Goal: Navigation & Orientation: Find specific page/section

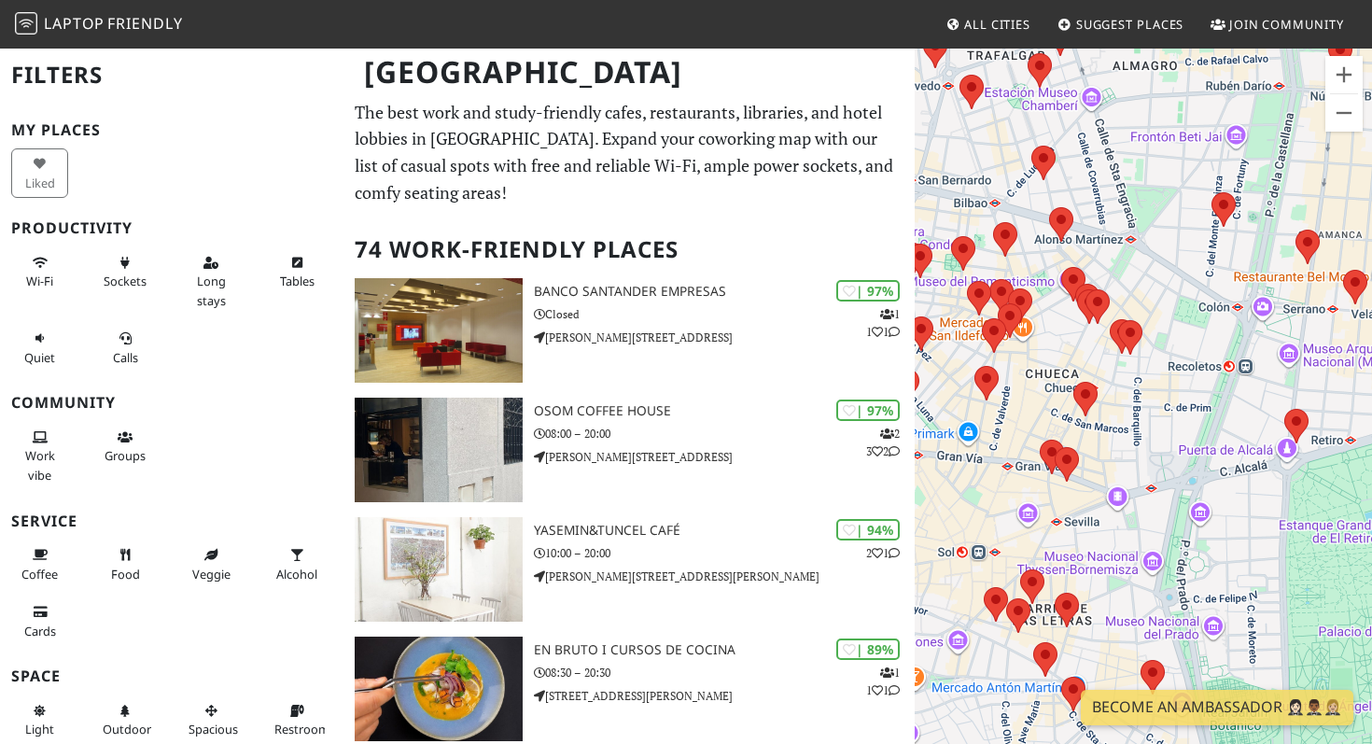
drag, startPoint x: 1098, startPoint y: 509, endPoint x: 1214, endPoint y: 184, distance: 345.2
click at [1214, 184] on div at bounding box center [1143, 419] width 457 height 744
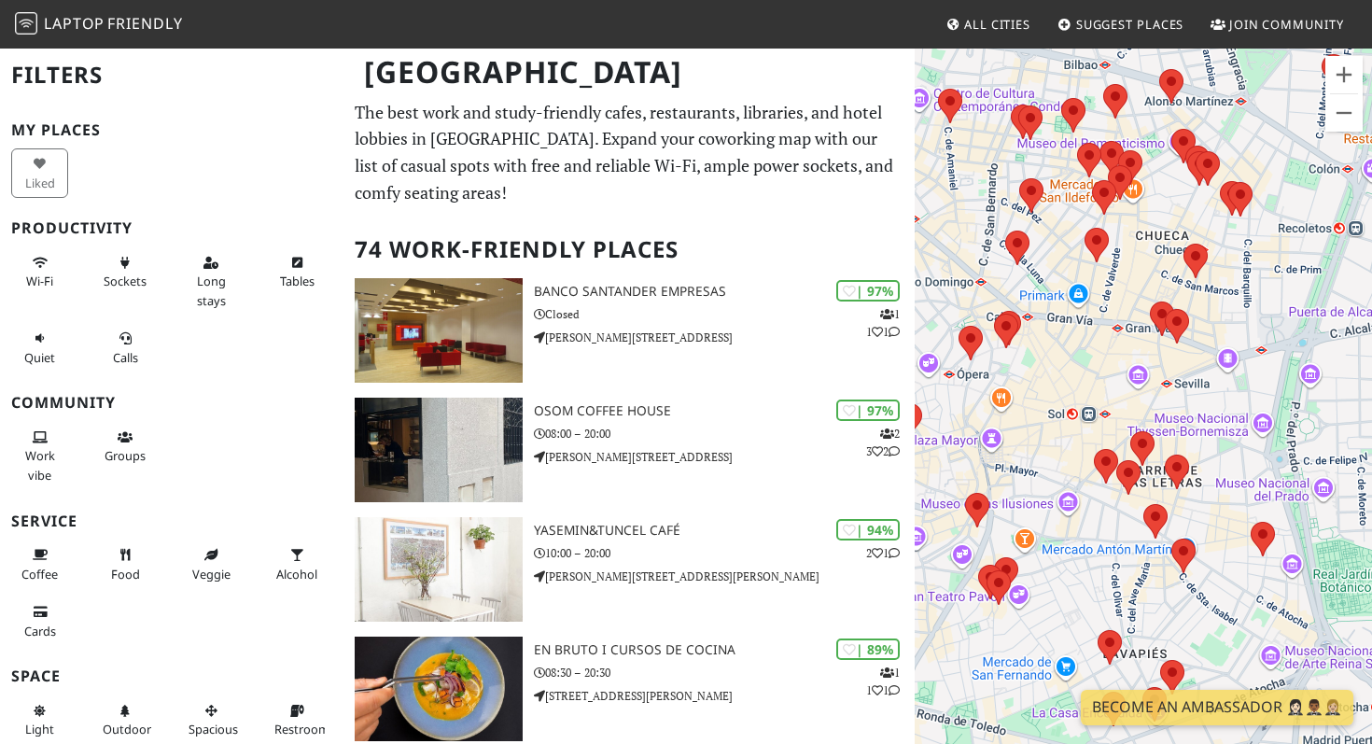
drag, startPoint x: 1101, startPoint y: 417, endPoint x: 1238, endPoint y: 222, distance: 238.5
click at [1238, 226] on div at bounding box center [1143, 419] width 457 height 744
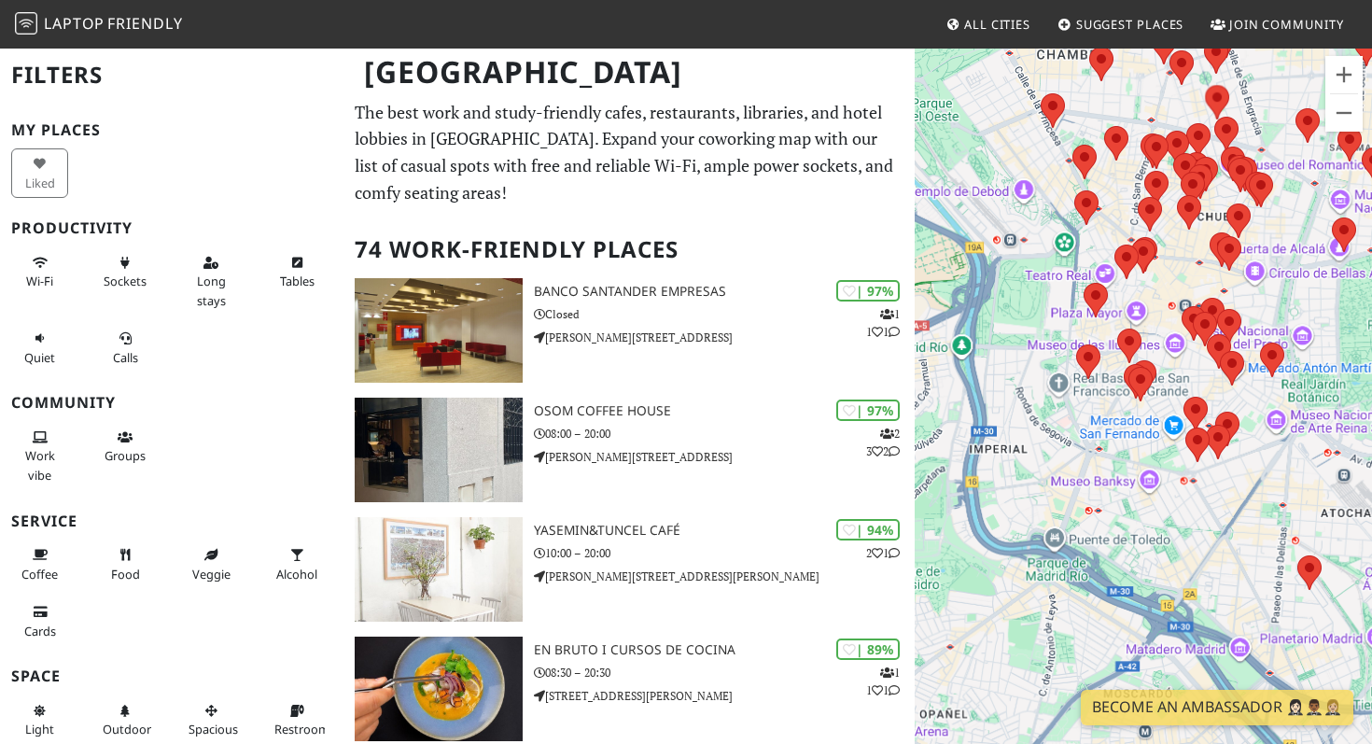
drag, startPoint x: 1243, startPoint y: 627, endPoint x: 1227, endPoint y: 433, distance: 194.9
click at [1227, 433] on div at bounding box center [1143, 419] width 457 height 744
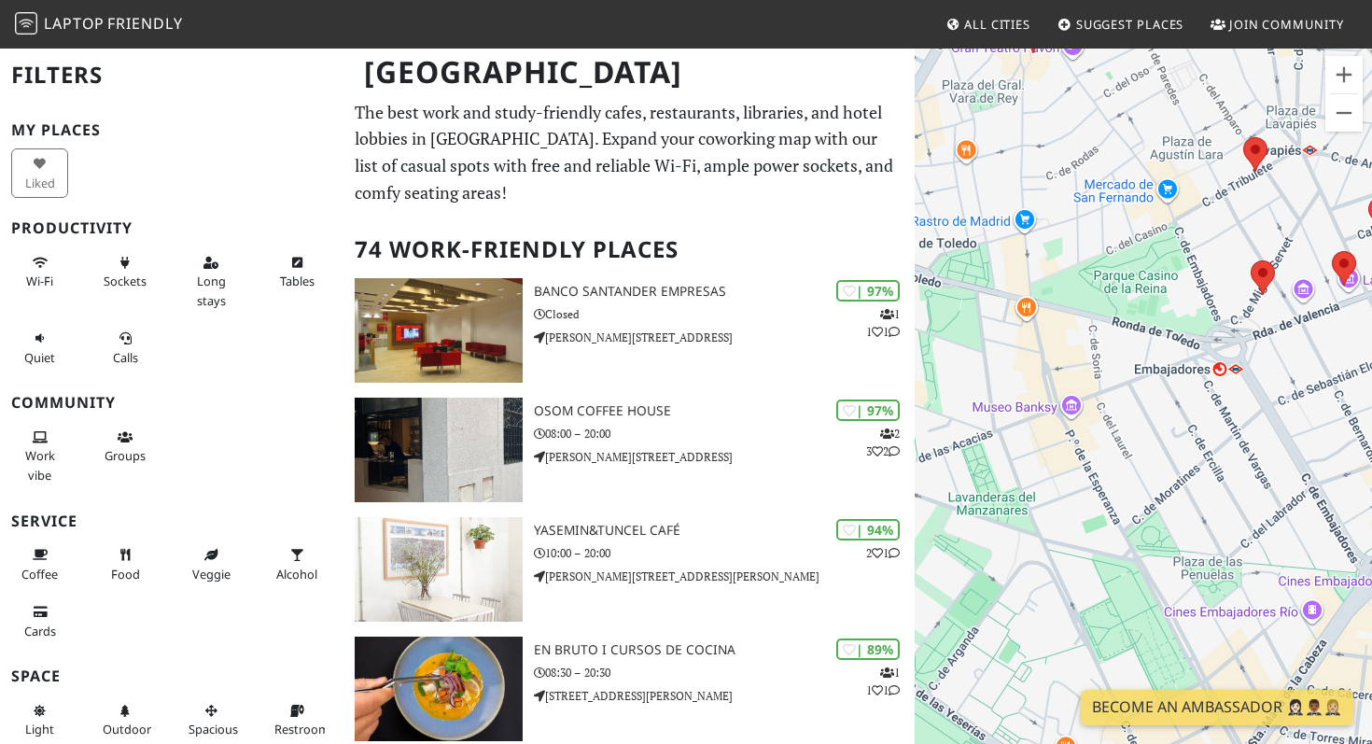
drag, startPoint x: 1163, startPoint y: 462, endPoint x: 1200, endPoint y: 441, distance: 42.3
click at [1201, 439] on div at bounding box center [1143, 419] width 457 height 744
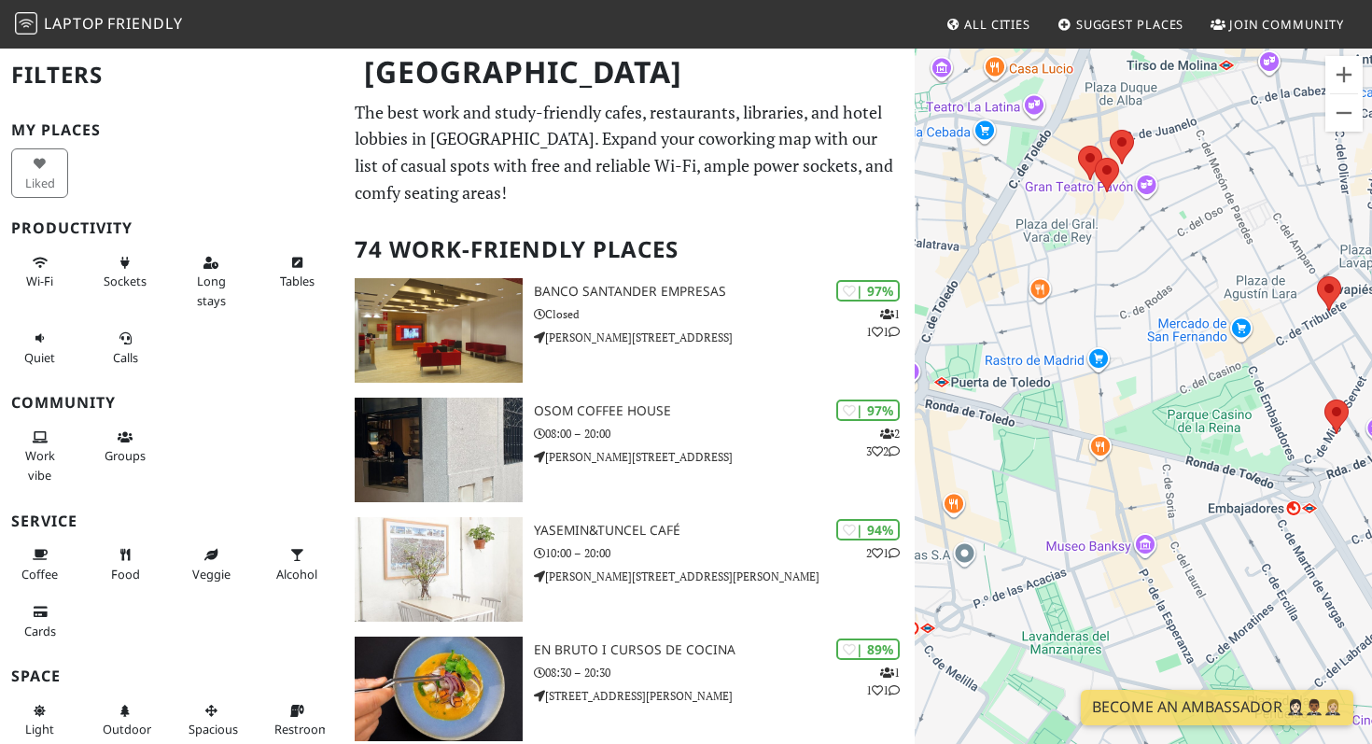
drag, startPoint x: 1110, startPoint y: 329, endPoint x: 1215, endPoint y: 494, distance: 196.0
click at [1215, 494] on div at bounding box center [1143, 419] width 457 height 744
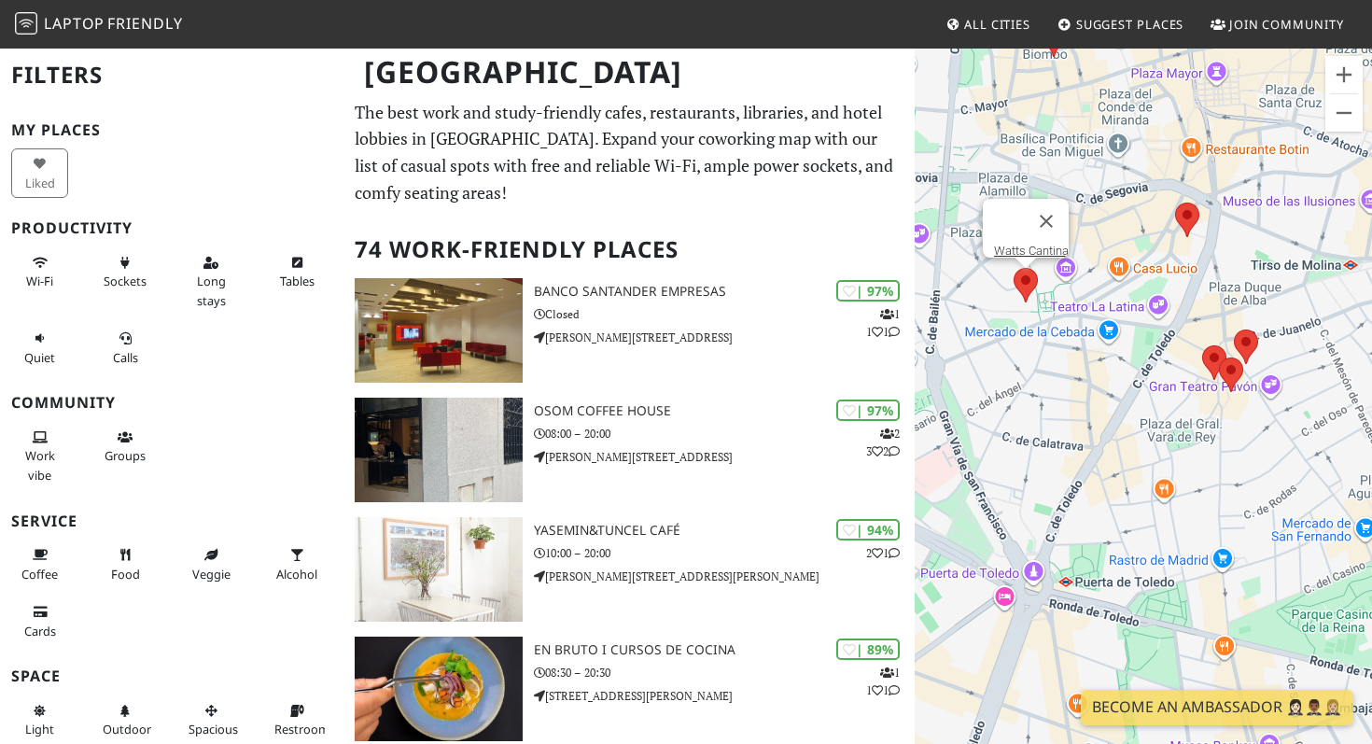
click at [1014, 268] on area at bounding box center [1014, 268] width 0 height 0
click at [1175, 203] on area at bounding box center [1175, 203] width 0 height 0
click at [1014, 268] on area at bounding box center [1014, 268] width 0 height 0
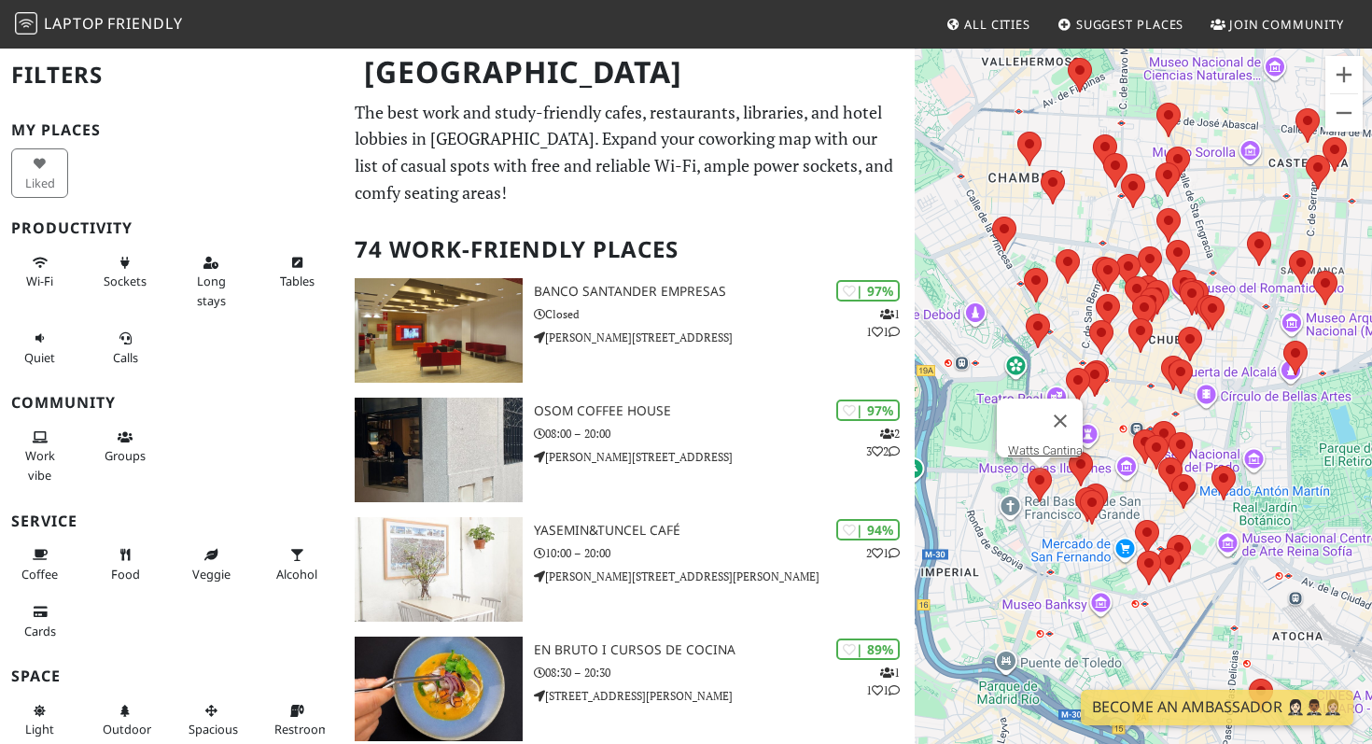
drag, startPoint x: 1104, startPoint y: 515, endPoint x: 1059, endPoint y: 552, distance: 58.5
click at [1060, 553] on div "Watts Cantina" at bounding box center [1143, 419] width 457 height 744
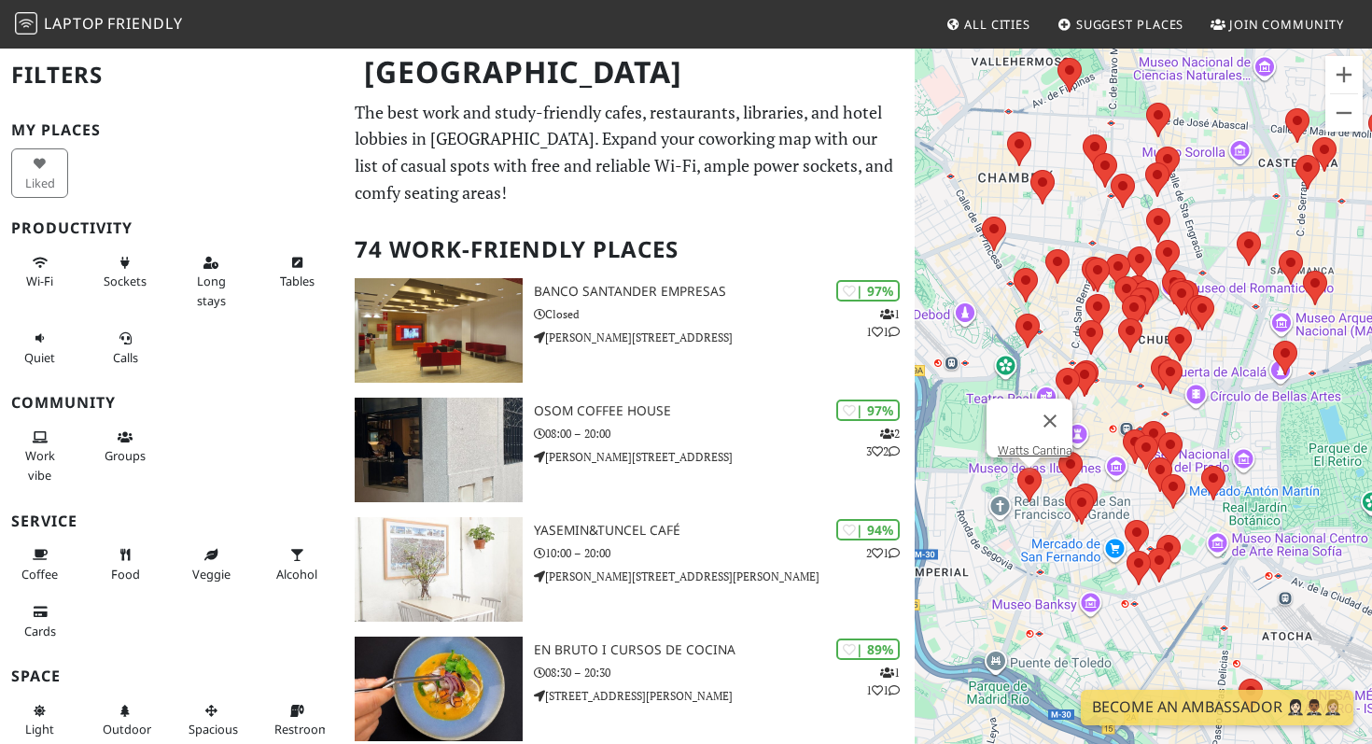
drag, startPoint x: 1073, startPoint y: 592, endPoint x: 1187, endPoint y: 592, distance: 114.8
click at [1187, 592] on div "Watts Cantina" at bounding box center [1143, 419] width 457 height 744
